Goal: Navigation & Orientation: Find specific page/section

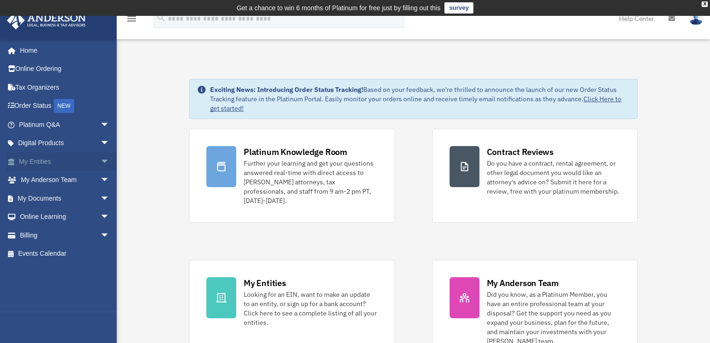
click at [58, 160] on link "My Entities arrow_drop_down" at bounding box center [65, 161] width 117 height 19
click at [100, 161] on span "arrow_drop_down" at bounding box center [109, 161] width 19 height 19
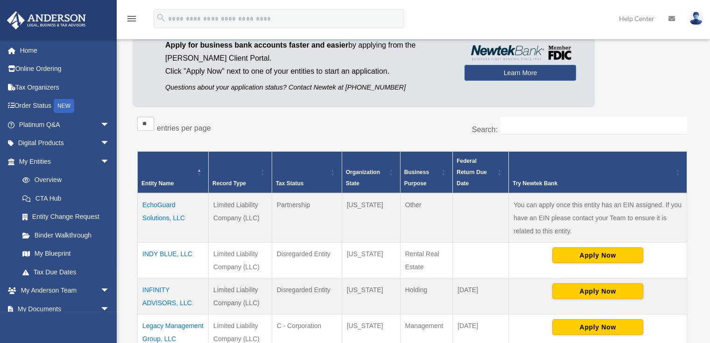
scroll to position [140, 0]
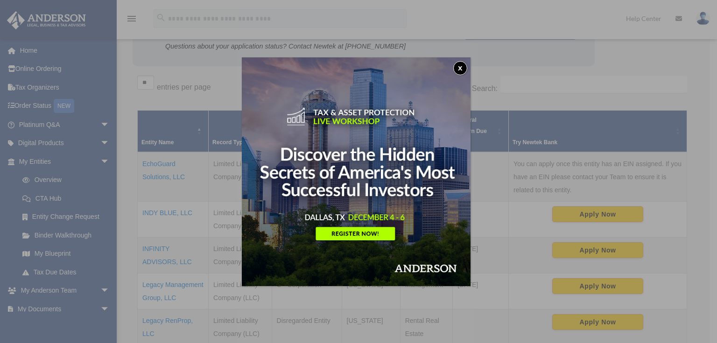
click at [460, 67] on button "x" at bounding box center [461, 68] width 14 height 14
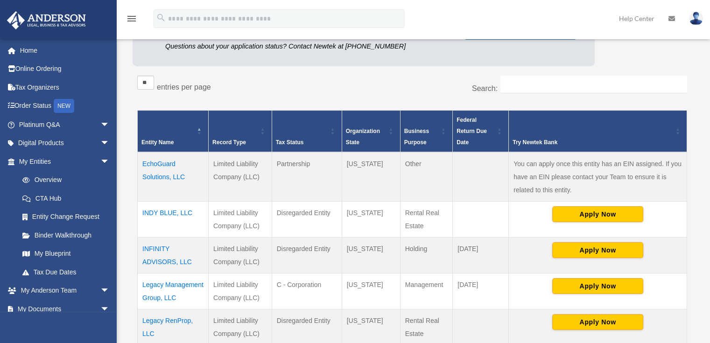
scroll to position [187, 0]
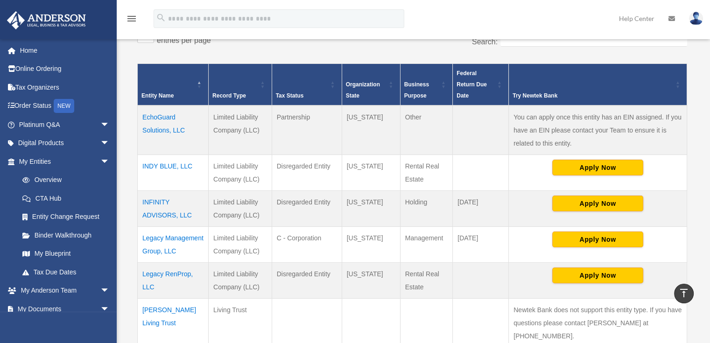
click at [160, 127] on td "EchoGuard Solutions, LLC" at bounding box center [173, 131] width 71 height 50
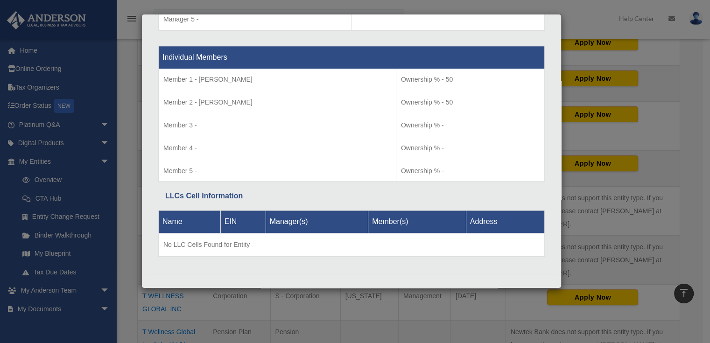
scroll to position [327, 0]
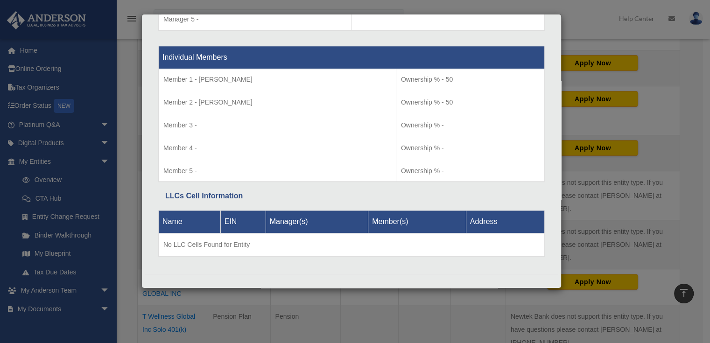
click at [121, 58] on div "Details × Articles Sent Organizational Date" at bounding box center [355, 171] width 710 height 343
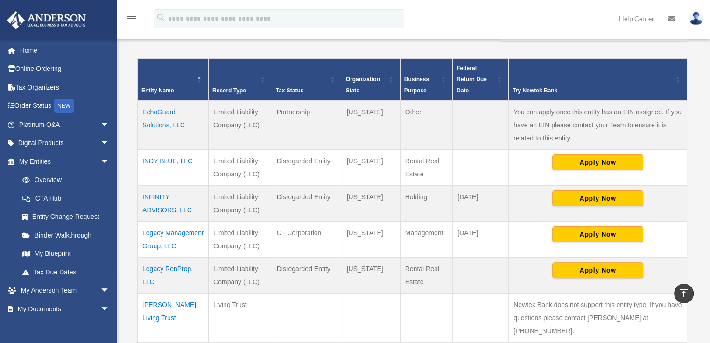
scroll to position [187, 0]
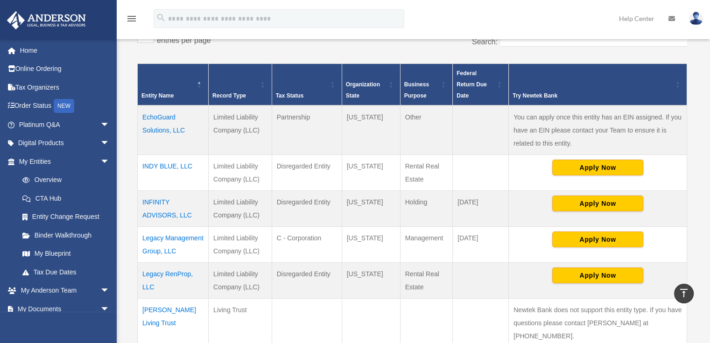
click at [185, 239] on td "Legacy Management Group, LLC" at bounding box center [173, 245] width 71 height 36
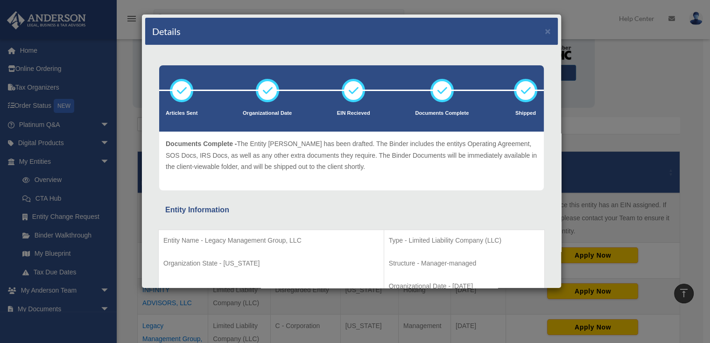
scroll to position [93, 0]
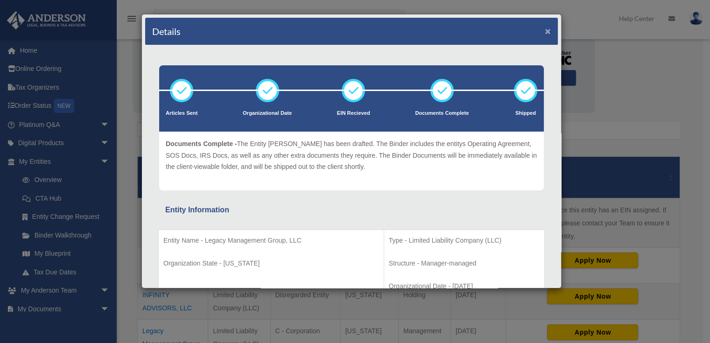
click at [545, 30] on button "×" at bounding box center [548, 31] width 6 height 10
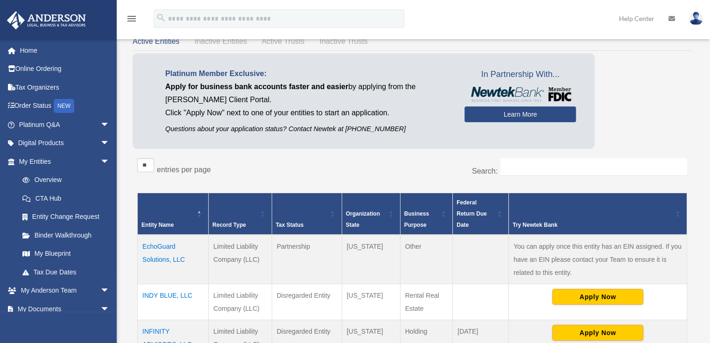
scroll to position [0, 0]
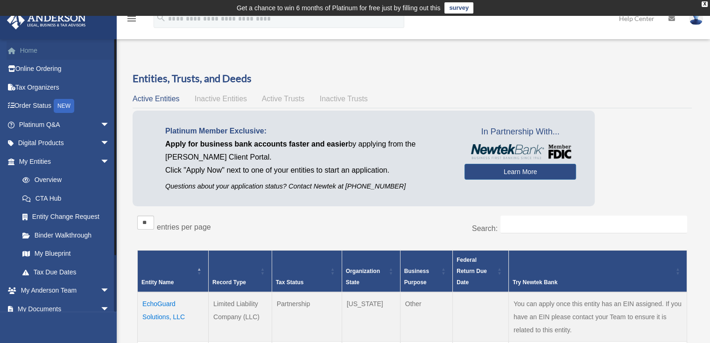
click at [39, 48] on link "Home" at bounding box center [65, 50] width 117 height 19
